Goal: Task Accomplishment & Management: Manage account settings

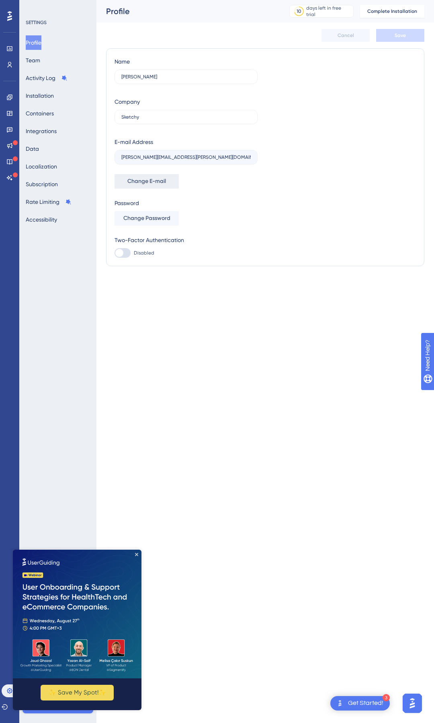
click at [142, 179] on span "Change E-mail" at bounding box center [146, 181] width 39 height 10
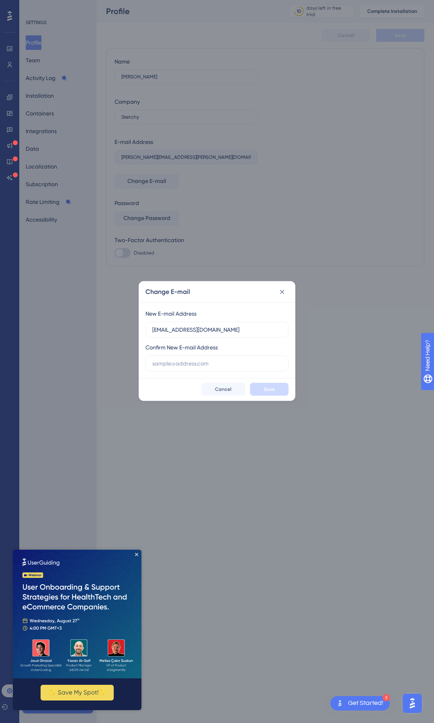
type input "[EMAIL_ADDRESS][DOMAIN_NAME]"
click at [157, 366] on input "text" at bounding box center [216, 363] width 129 height 9
type input "[EMAIL_ADDRESS][DOMAIN_NAME]"
click at [261, 390] on button "Save" at bounding box center [269, 389] width 39 height 13
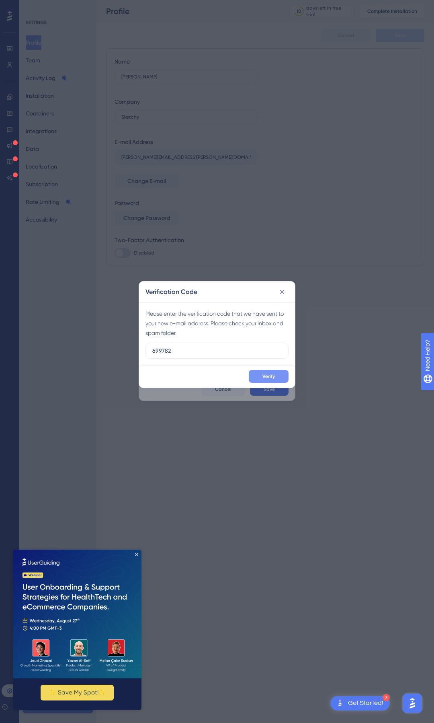
type input "699782"
click at [270, 376] on span "Verify" at bounding box center [269, 376] width 12 height 6
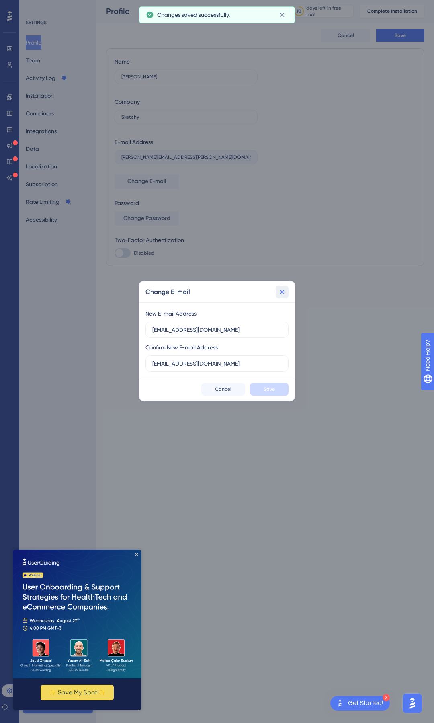
click at [284, 290] on icon at bounding box center [282, 292] width 4 height 4
